Goal: Information Seeking & Learning: Learn about a topic

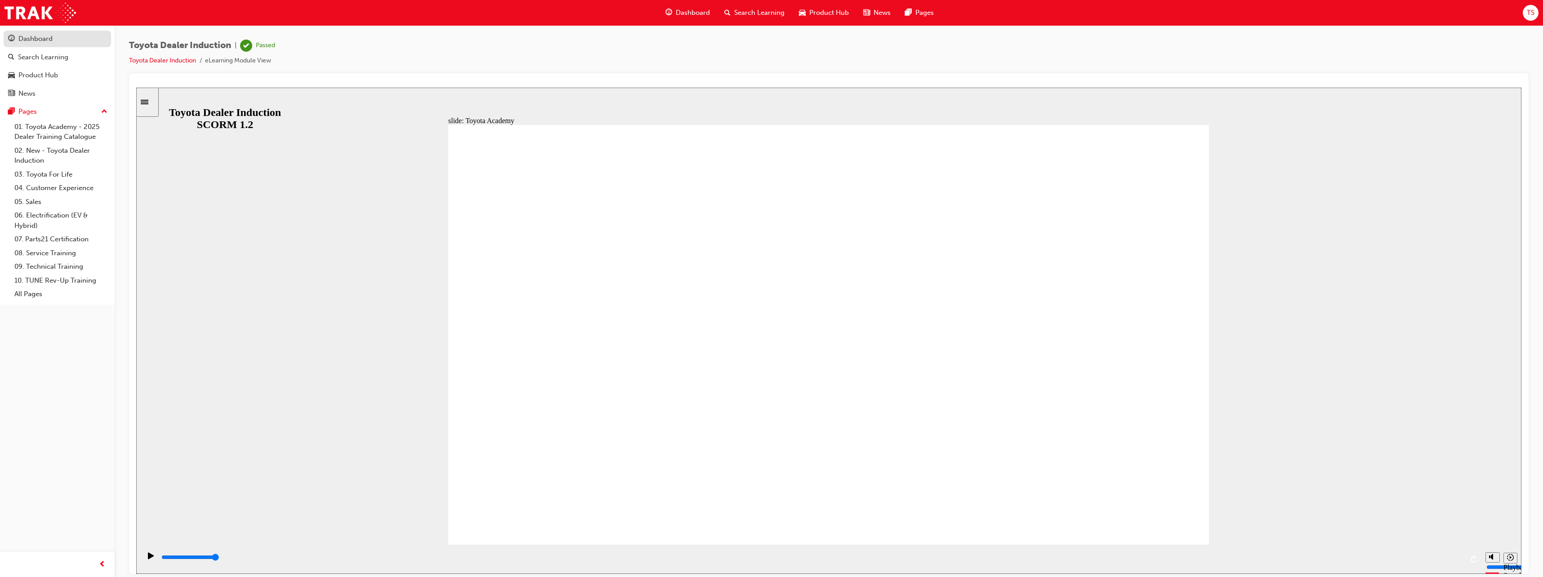
click at [38, 37] on div "Dashboard" at bounding box center [35, 39] width 34 height 10
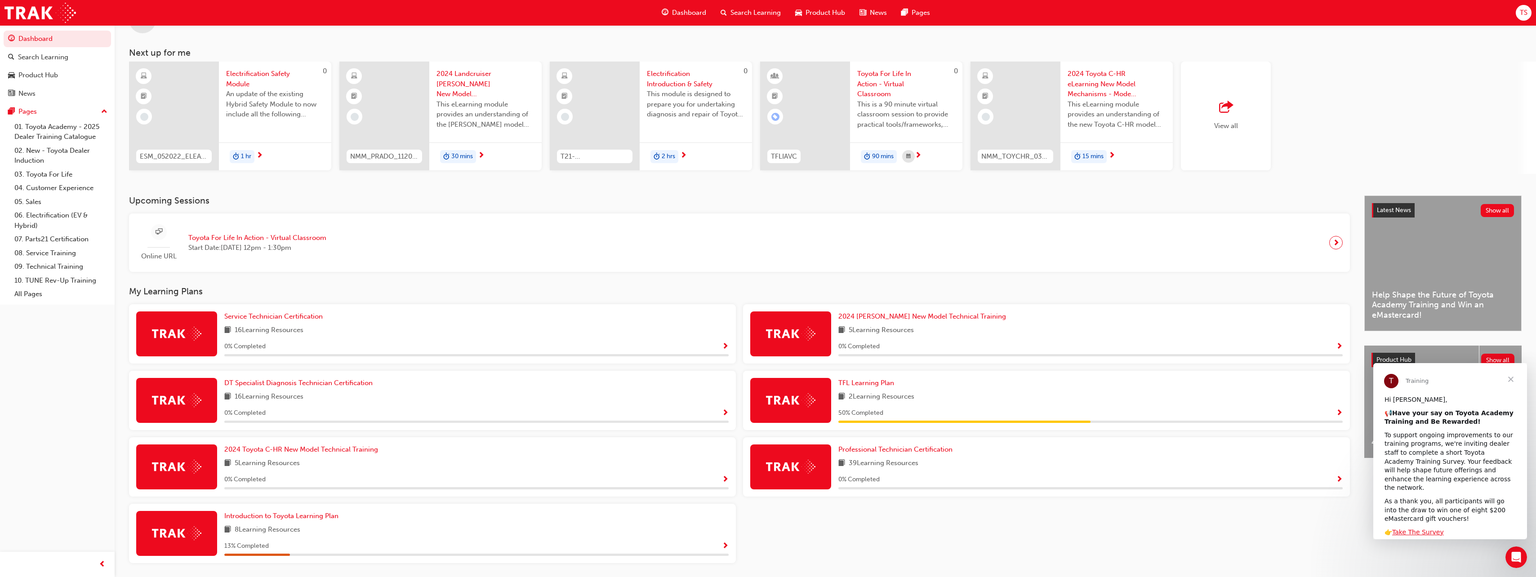
scroll to position [18, 0]
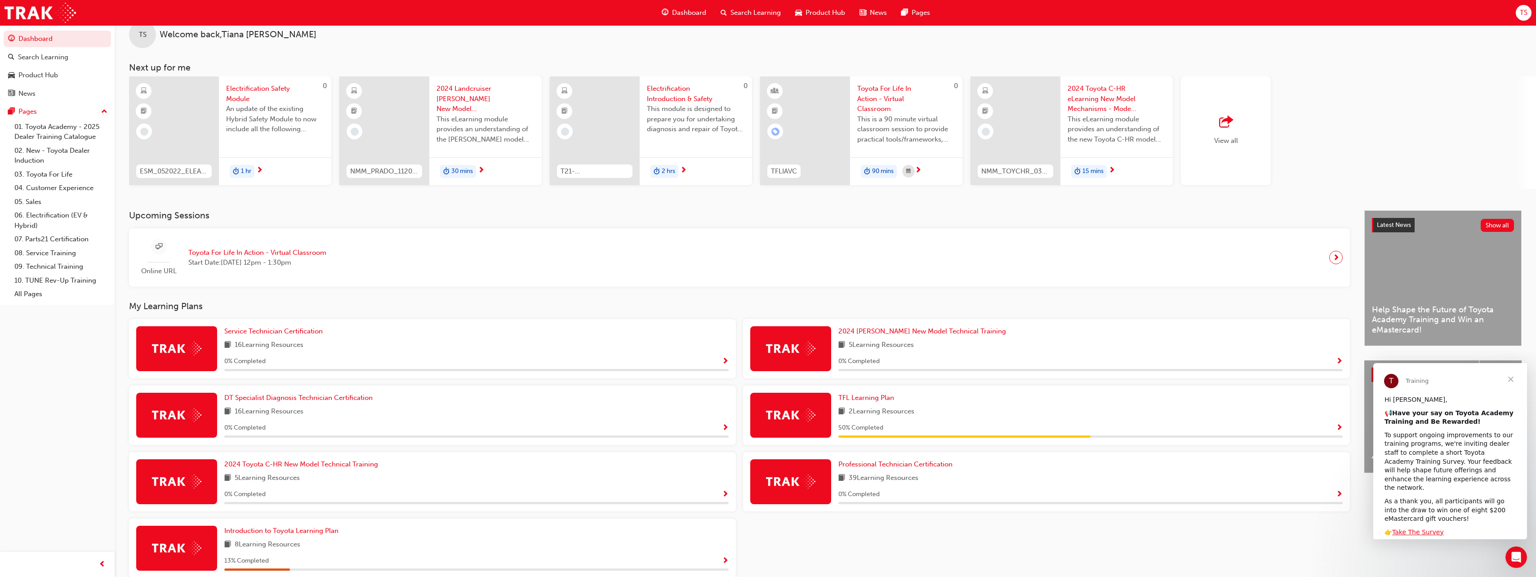
click at [698, 15] on span "Dashboard" at bounding box center [689, 13] width 34 height 10
click at [743, 13] on span "Search Learning" at bounding box center [755, 13] width 50 height 10
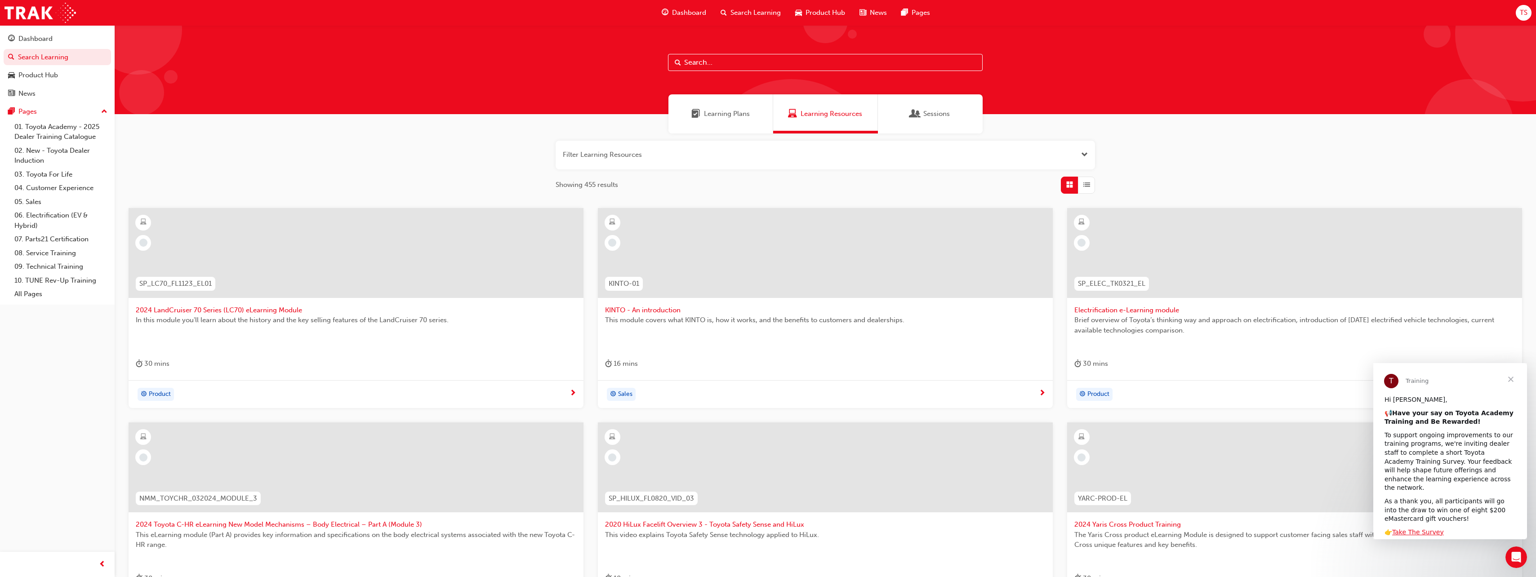
click at [712, 59] on input "text" at bounding box center [825, 62] width 315 height 17
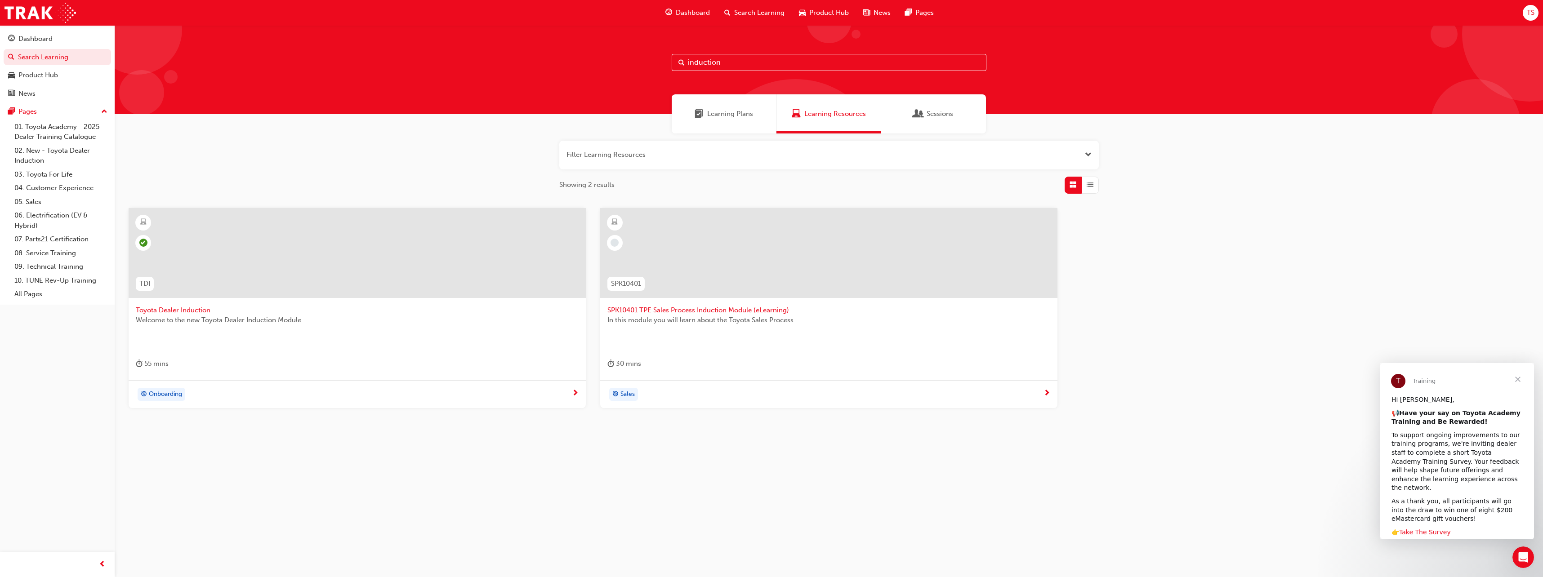
type input "induction"
